Goal: Task Accomplishment & Management: Complete application form

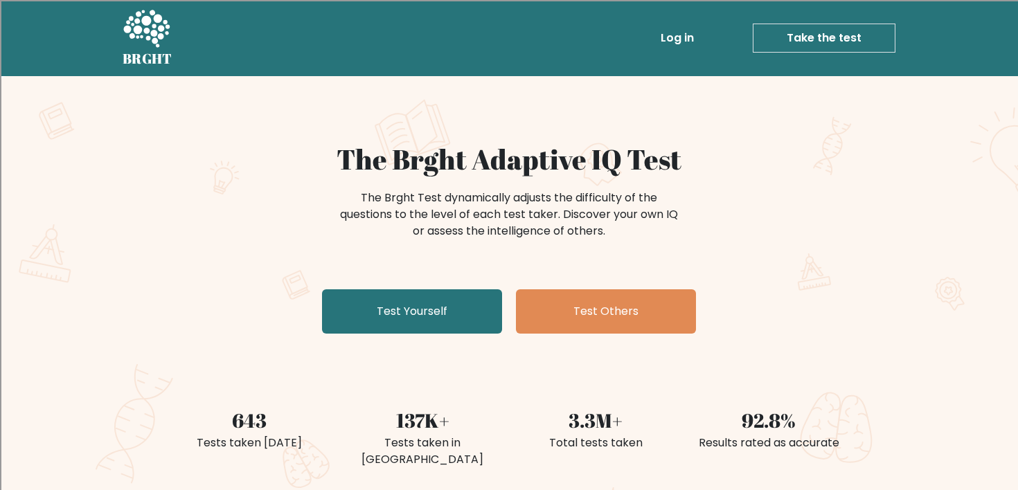
drag, startPoint x: 410, startPoint y: 92, endPoint x: 629, endPoint y: 258, distance: 275.3
click at [627, 257] on div "The Brght Adaptive IQ Test The Brght Test dynamically adjusts the difficulty of…" at bounding box center [509, 290] width 1018 height 428
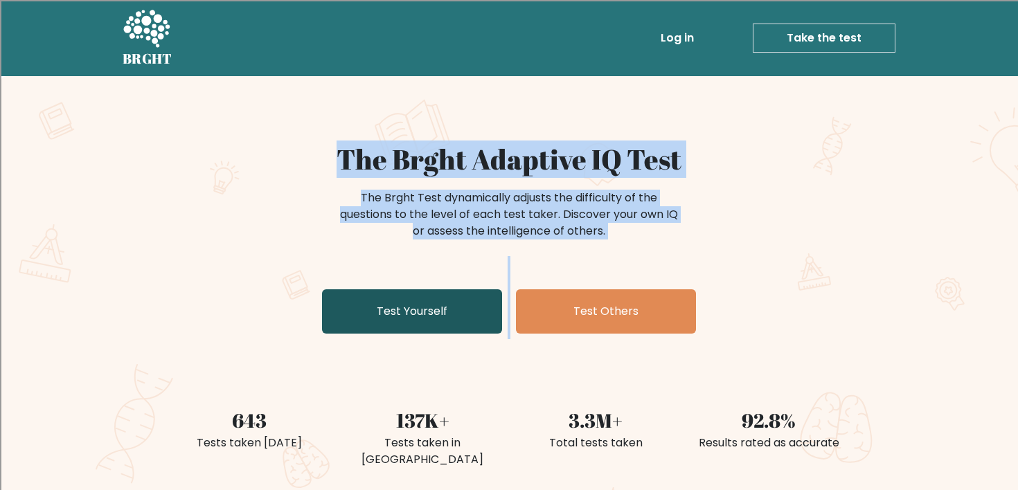
click at [378, 330] on link "Test Yourself" at bounding box center [412, 311] width 180 height 44
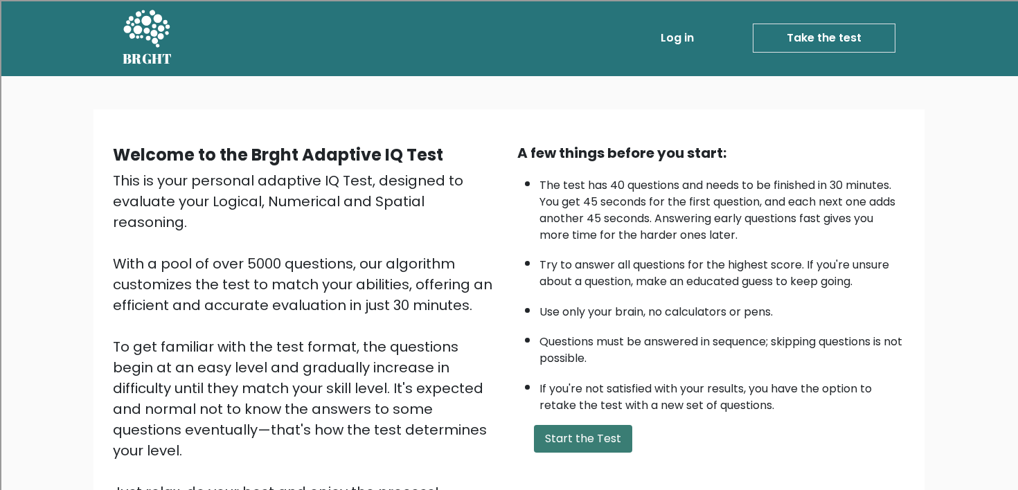
click at [575, 448] on button "Start the Test" at bounding box center [583, 439] width 98 height 28
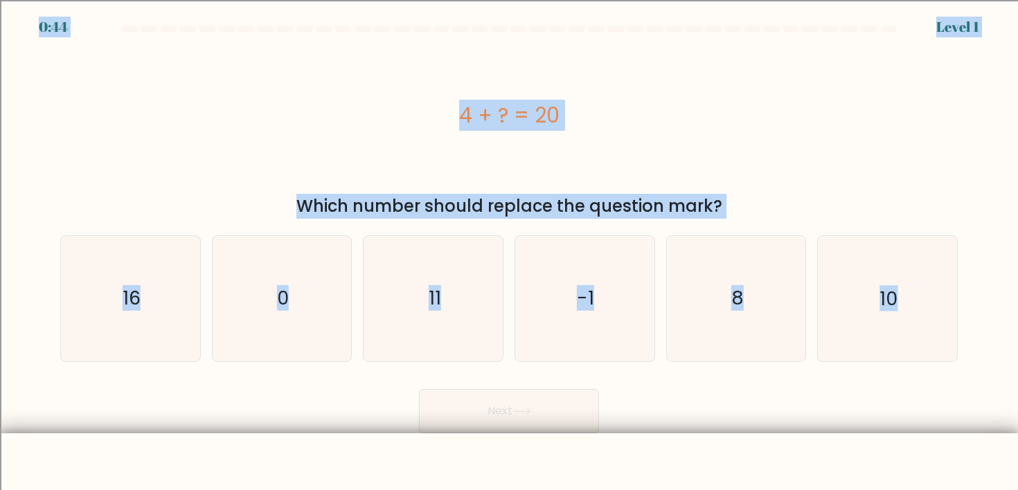
click at [543, 428] on body "0:44 Level 1 a." at bounding box center [509, 271] width 1018 height 542
click at [318, 114] on div "4 + ? = 20" at bounding box center [508, 115] width 897 height 31
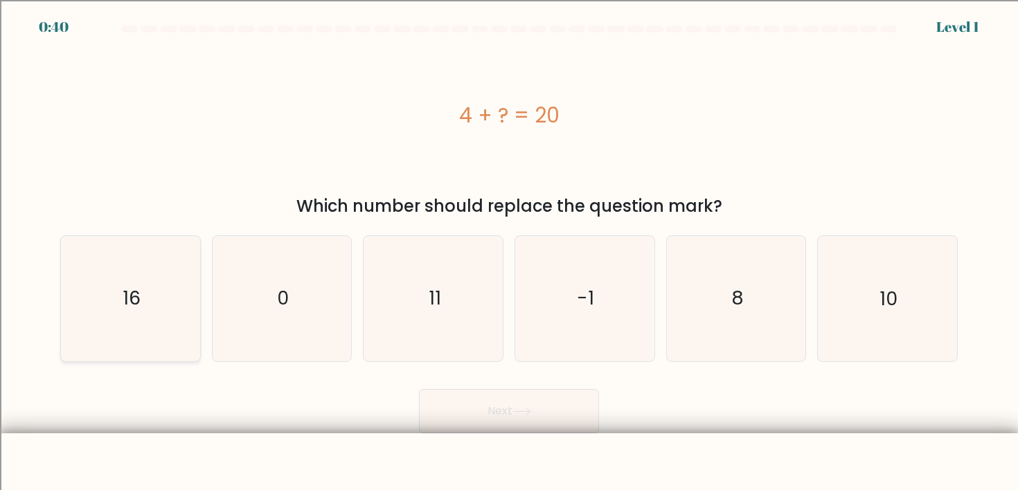
click at [111, 316] on icon "16" at bounding box center [130, 298] width 125 height 125
click at [509, 252] on input "a. 16" at bounding box center [509, 248] width 1 height 7
radio input "true"
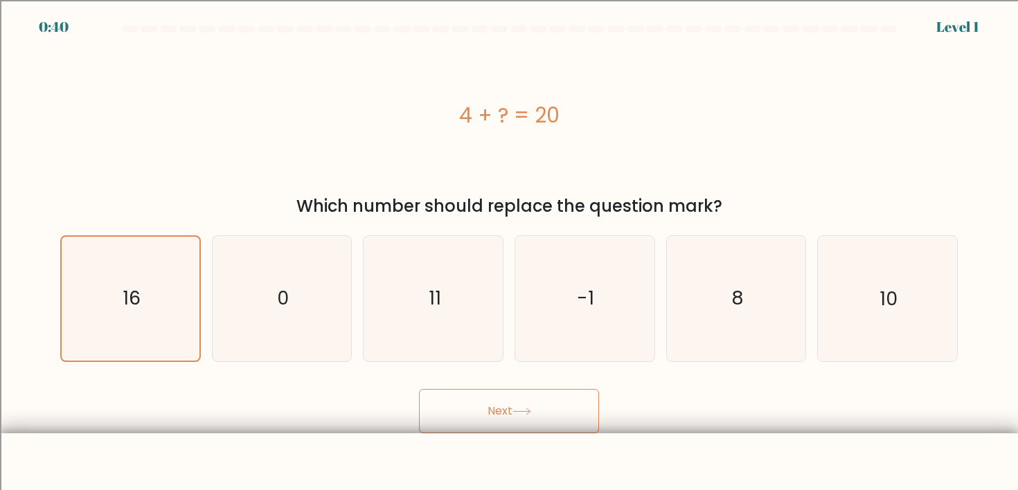
click at [498, 412] on button "Next" at bounding box center [509, 411] width 180 height 44
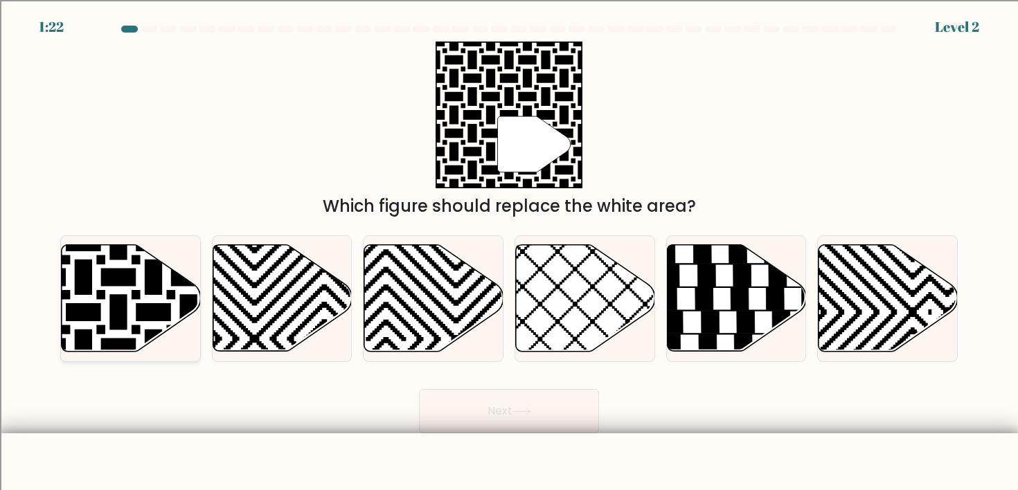
click at [97, 304] on icon at bounding box center [83, 242] width 280 height 280
click at [509, 252] on input "a." at bounding box center [509, 248] width 1 height 7
radio input "true"
click at [478, 411] on button "Next" at bounding box center [509, 411] width 180 height 44
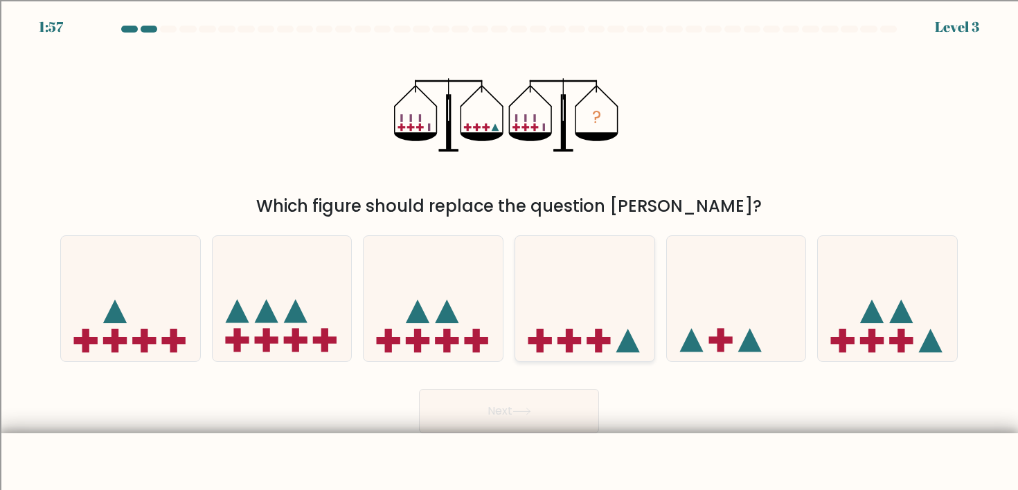
click at [576, 352] on icon at bounding box center [584, 298] width 139 height 115
click at [510, 252] on input "d." at bounding box center [509, 248] width 1 height 7
radio input "true"
click at [508, 478] on body "1:57 Level 3" at bounding box center [509, 271] width 1018 height 542
click at [508, 418] on button "Next" at bounding box center [509, 411] width 180 height 44
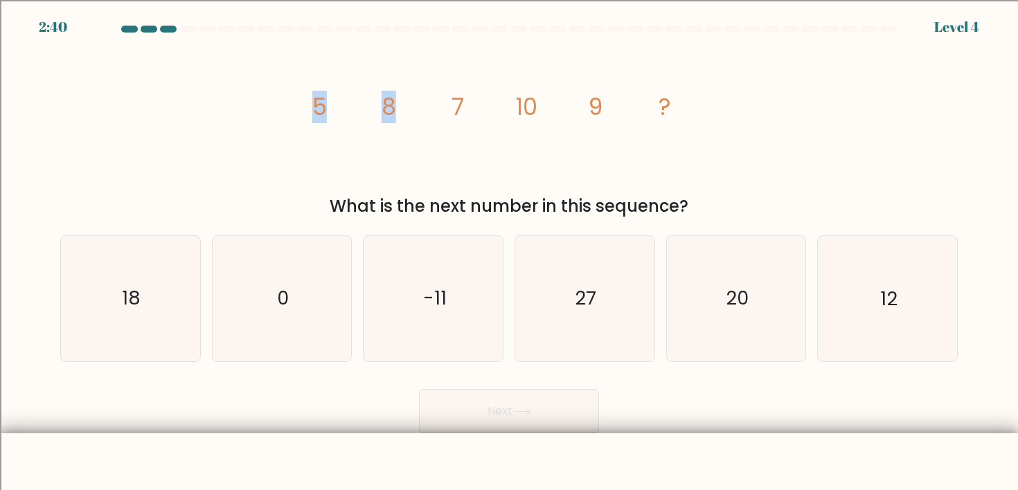
drag, startPoint x: 218, startPoint y: 149, endPoint x: 440, endPoint y: 156, distance: 221.7
click at [440, 156] on div "image/svg+xml 5 8 7 10 9 ? What is the next number in this sequence?" at bounding box center [509, 130] width 914 height 177
click at [431, 143] on icon "image/svg+xml 5 8 7 10 9 ?" at bounding box center [508, 115] width 415 height 147
click at [941, 228] on div "a. 18 b. 0 c." at bounding box center [509, 292] width 908 height 137
click at [915, 258] on icon "12" at bounding box center [887, 298] width 125 height 125
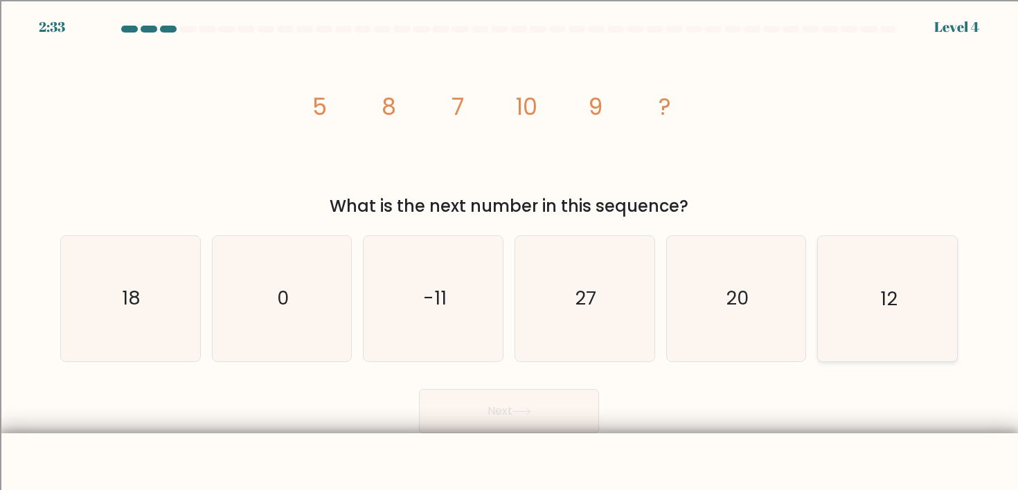
click at [510, 252] on input "f. 12" at bounding box center [509, 248] width 1 height 7
radio input "true"
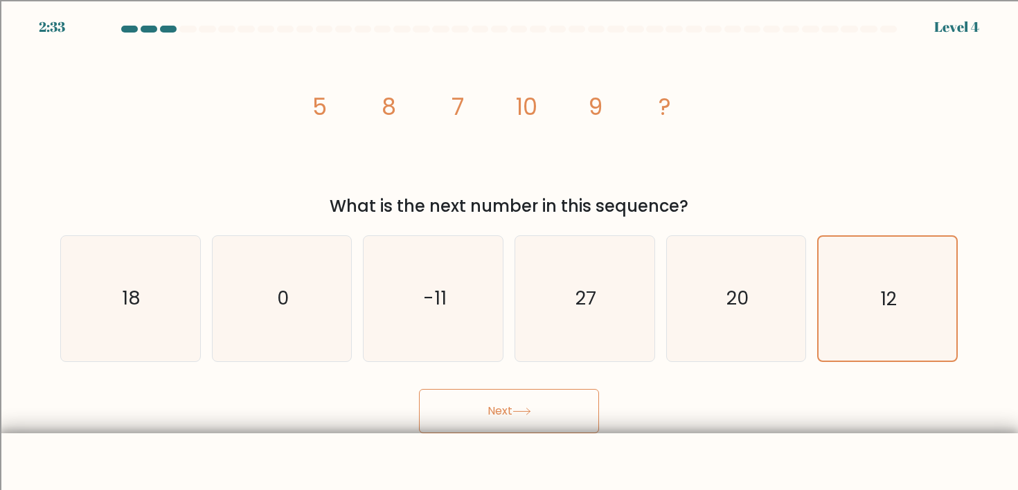
click at [470, 427] on button "Next" at bounding box center [509, 411] width 180 height 44
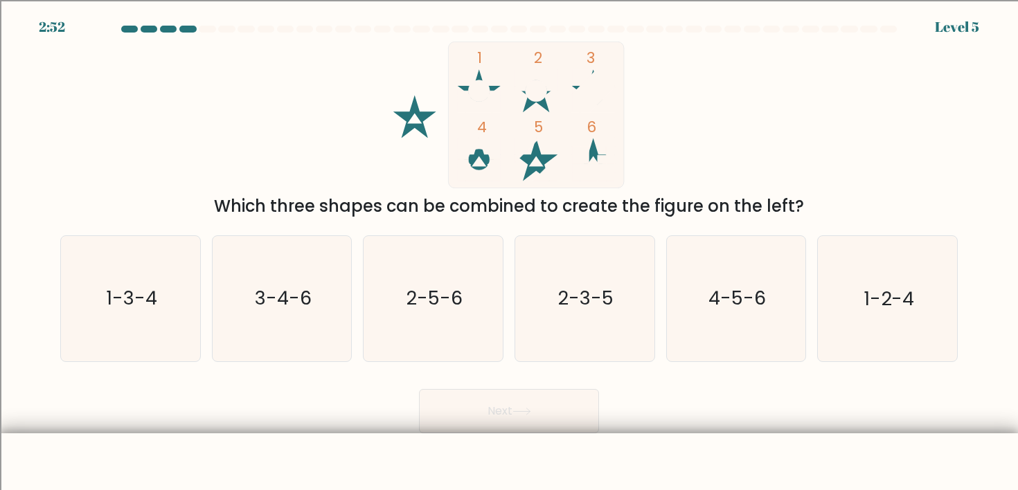
click at [973, 383] on form at bounding box center [509, 230] width 1018 height 408
click at [901, 331] on icon "1-2-4" at bounding box center [887, 298] width 125 height 125
click at [510, 252] on input "f. 1-2-4" at bounding box center [509, 248] width 1 height 7
radio input "true"
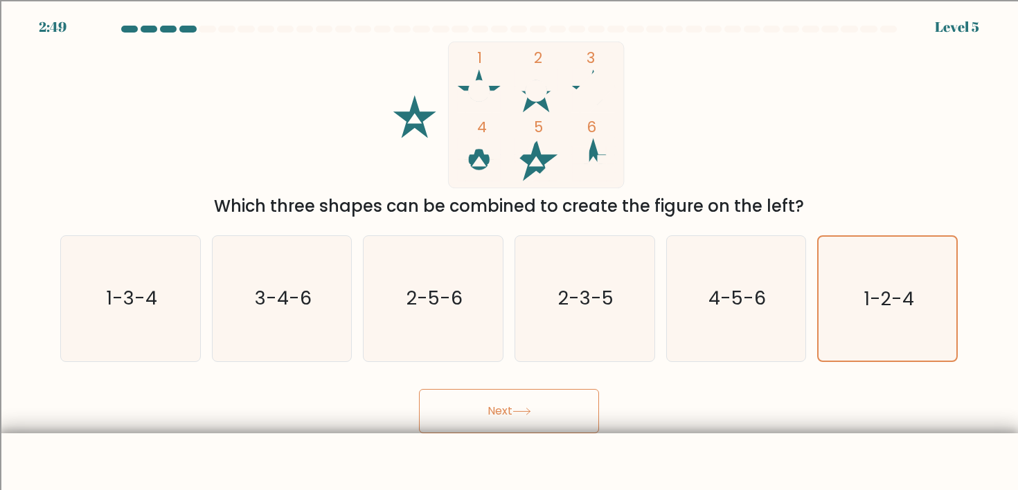
click at [456, 420] on button "Next" at bounding box center [509, 411] width 180 height 44
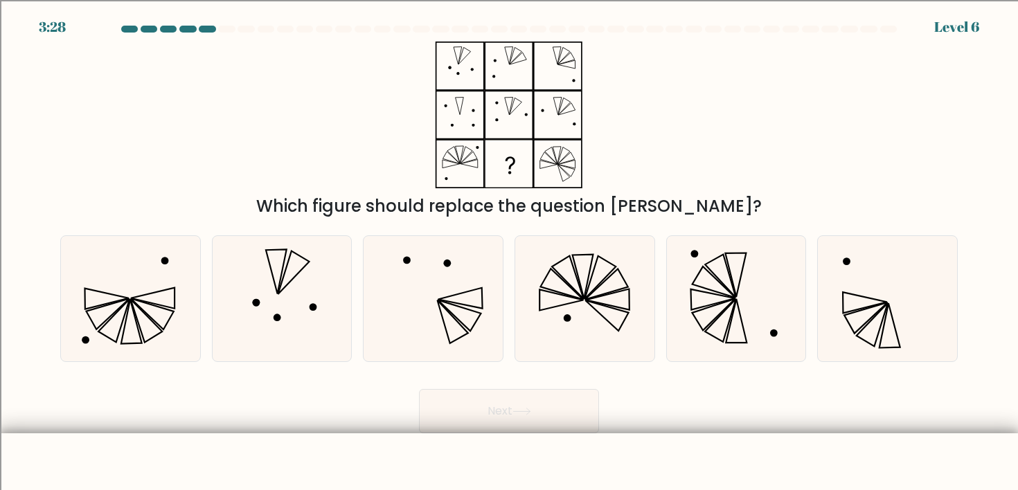
drag, startPoint x: 397, startPoint y: 119, endPoint x: 500, endPoint y: 161, distance: 110.8
click at [500, 161] on div "Which figure should replace the question [PERSON_NAME]?" at bounding box center [509, 130] width 914 height 177
drag, startPoint x: 498, startPoint y: 145, endPoint x: 352, endPoint y: 145, distance: 146.8
click at [368, 145] on div "Which figure should replace the question [PERSON_NAME]?" at bounding box center [509, 130] width 914 height 177
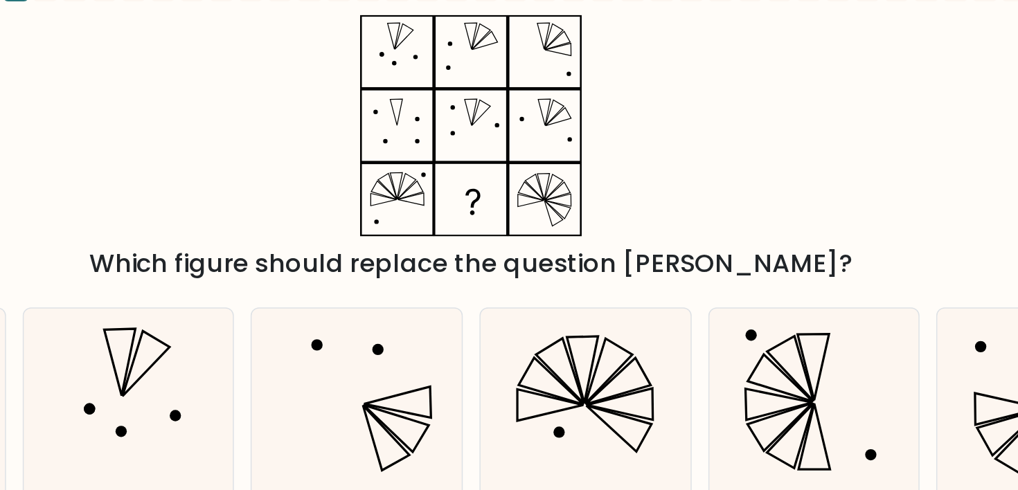
click at [444, 165] on icon at bounding box center [508, 115] width 173 height 147
click at [447, 155] on icon at bounding box center [508, 115] width 173 height 147
click at [451, 154] on icon at bounding box center [508, 115] width 173 height 147
click at [459, 152] on icon at bounding box center [508, 115] width 173 height 147
click at [463, 152] on icon at bounding box center [466, 155] width 12 height 17
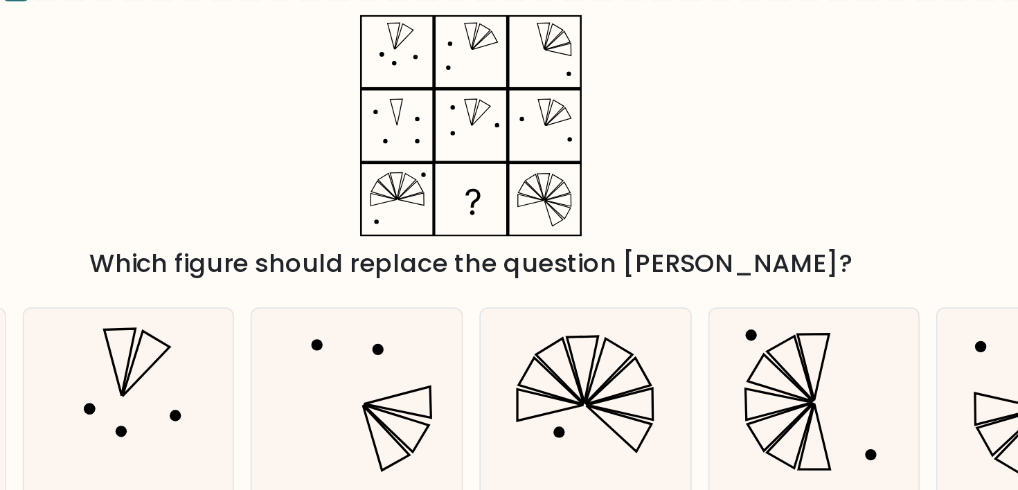
click at [469, 156] on icon at bounding box center [508, 115] width 173 height 147
click at [470, 164] on icon at bounding box center [508, 115] width 173 height 147
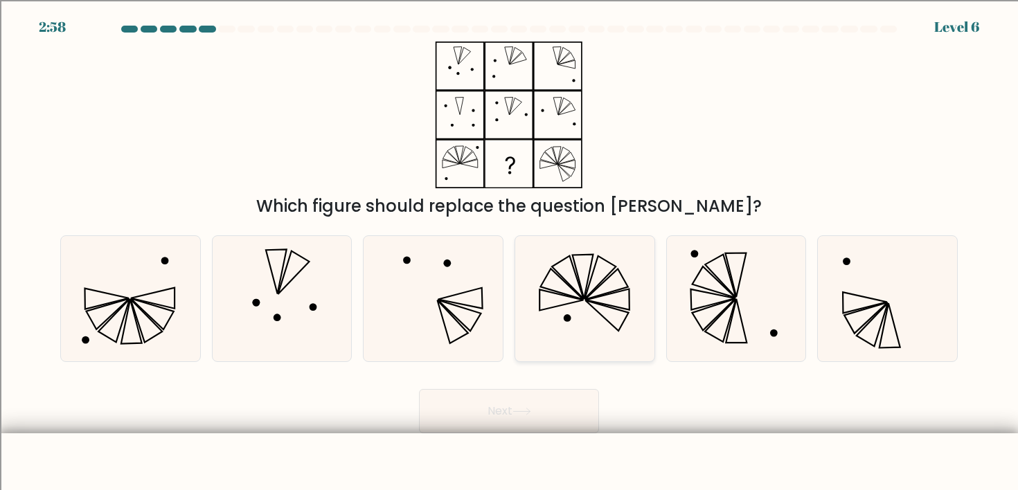
click at [555, 291] on icon at bounding box center [562, 284] width 43 height 31
click at [510, 252] on input "d." at bounding box center [509, 248] width 1 height 7
radio input "true"
click at [550, 406] on button "Next" at bounding box center [509, 411] width 180 height 44
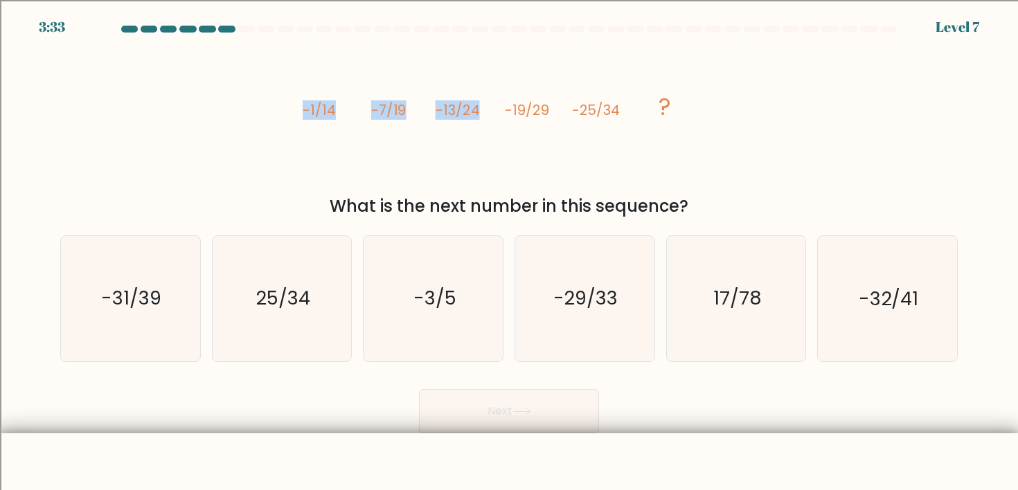
drag, startPoint x: 251, startPoint y: 105, endPoint x: 493, endPoint y: 103, distance: 242.3
click at [493, 103] on div "image/svg+xml -1/14 -7/19 -13/24 -19/29 -25/34 ? What is the next number in thi…" at bounding box center [509, 130] width 914 height 177
click at [399, 176] on icon "image/svg+xml -1/14 -7/19 -13/24 -19/29 -25/34 ?" at bounding box center [508, 115] width 415 height 147
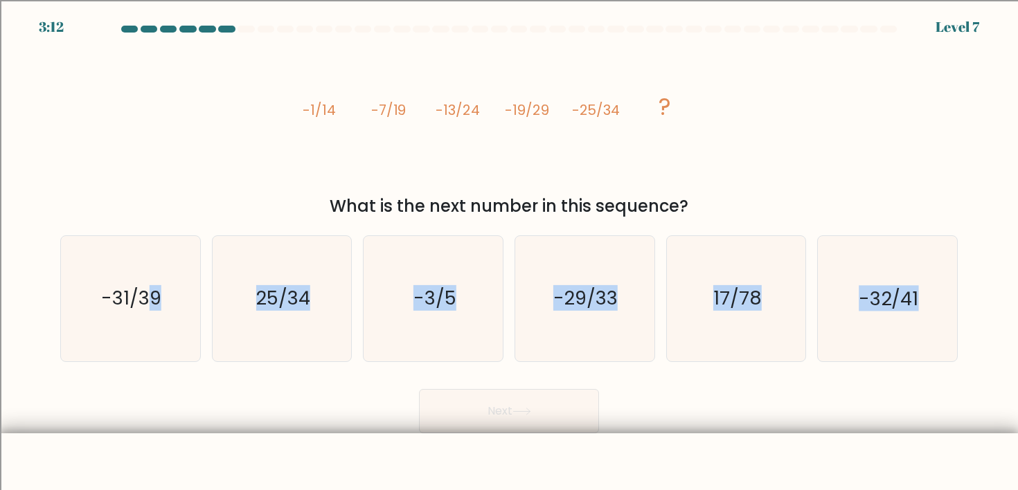
drag, startPoint x: 145, startPoint y: 357, endPoint x: 108, endPoint y: 385, distance: 46.0
click at [107, 391] on form at bounding box center [509, 230] width 1018 height 408
click at [159, 303] on text "-31/39" at bounding box center [132, 299] width 60 height 26
click at [509, 252] on input "a. -31/39" at bounding box center [509, 248] width 1 height 7
radio input "true"
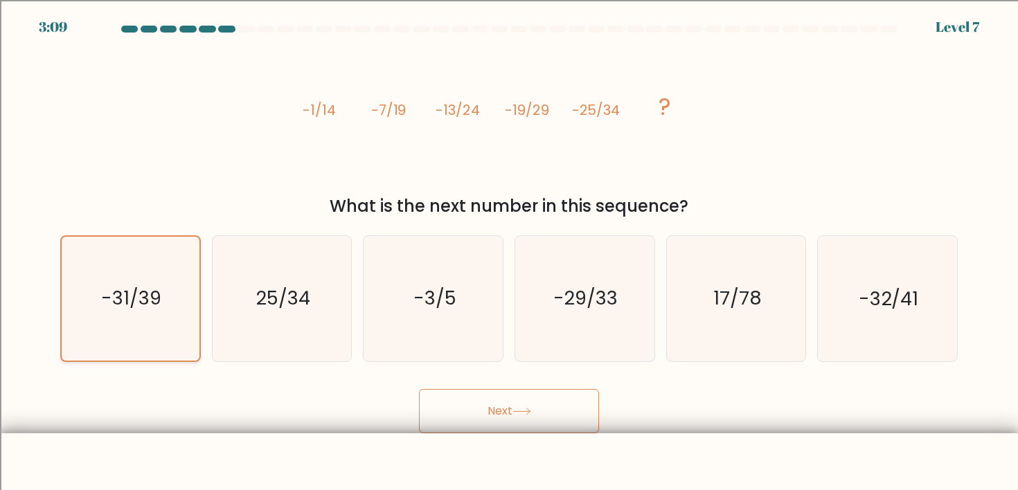
click at [90, 339] on icon "-31/39" at bounding box center [130, 298] width 123 height 123
click at [509, 252] on input "a. -31/39" at bounding box center [509, 248] width 1 height 7
click at [98, 360] on icon "-31/39" at bounding box center [130, 298] width 123 height 123
click at [509, 252] on input "a. -31/39" at bounding box center [509, 248] width 1 height 7
click at [559, 425] on button "Next" at bounding box center [509, 411] width 180 height 44
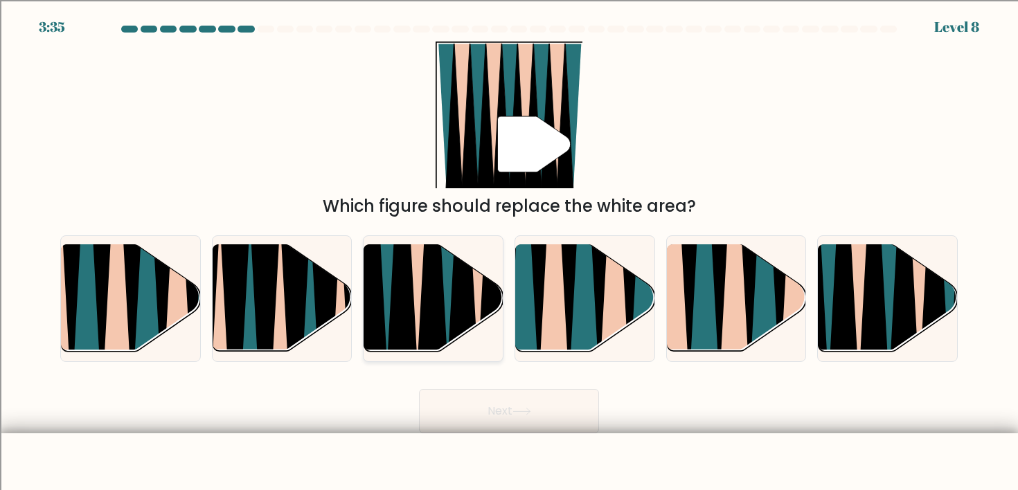
click at [375, 299] on icon at bounding box center [372, 246] width 31 height 278
click at [509, 252] on input "c." at bounding box center [509, 248] width 1 height 7
radio input "true"
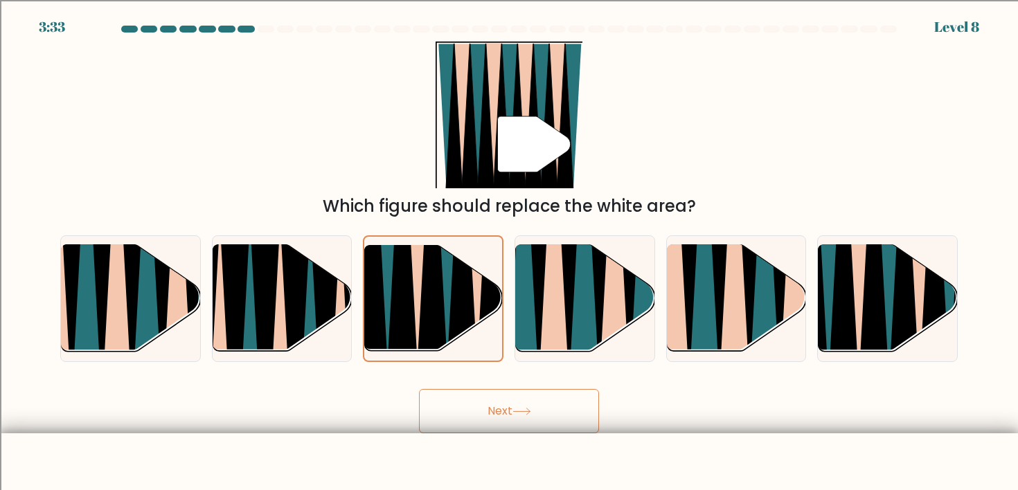
click at [447, 428] on button "Next" at bounding box center [509, 411] width 180 height 44
